Goal: Information Seeking & Learning: Learn about a topic

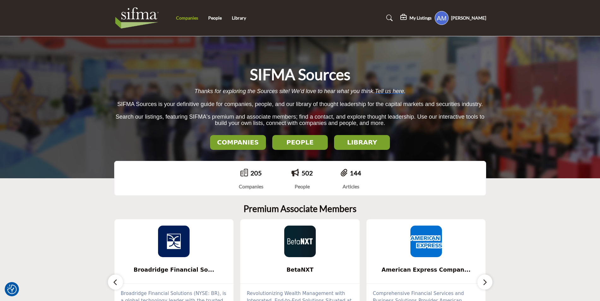
click at [192, 16] on link "Companies" at bounding box center [187, 17] width 22 height 5
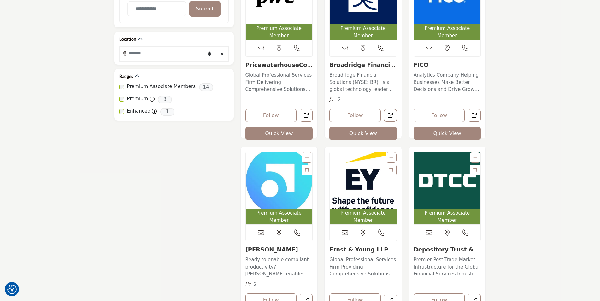
scroll to position [537, 0]
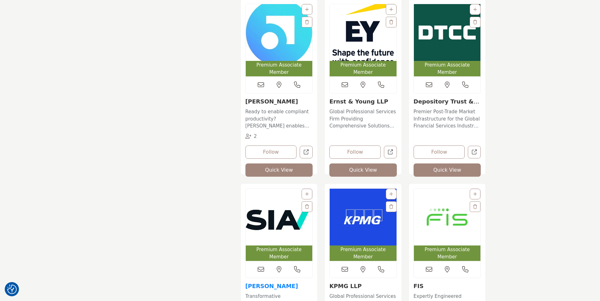
click at [249, 283] on link "[PERSON_NAME]" at bounding box center [272, 286] width 53 height 7
